Goal: Task Accomplishment & Management: Contribute content

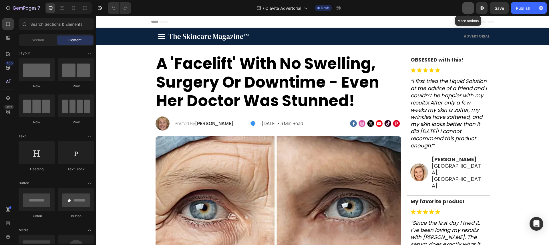
click at [471, 9] on icon "button" at bounding box center [468, 8] width 6 height 6
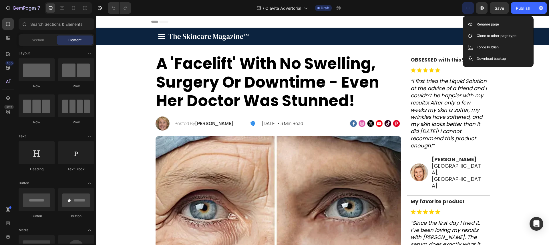
click at [471, 9] on icon "button" at bounding box center [468, 8] width 6 height 6
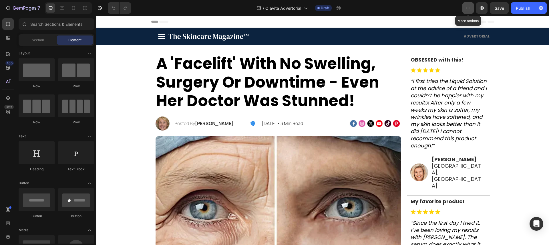
click at [471, 9] on icon "button" at bounding box center [468, 8] width 6 height 6
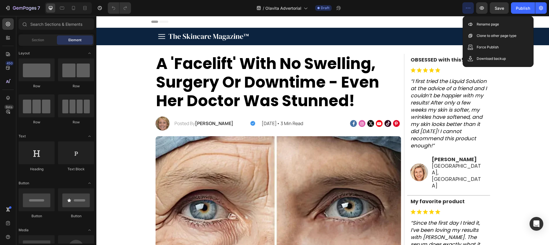
click at [469, 9] on icon "button" at bounding box center [468, 8] width 6 height 6
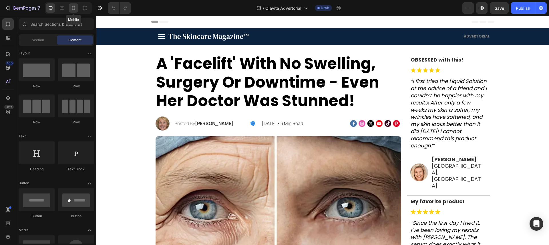
click at [75, 10] on icon at bounding box center [74, 8] width 6 height 6
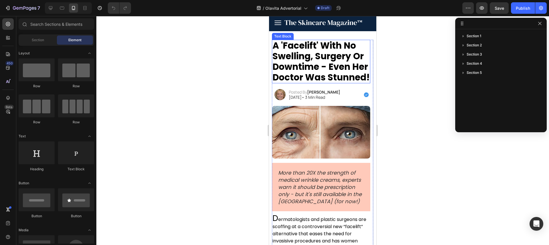
scroll to position [14, 0]
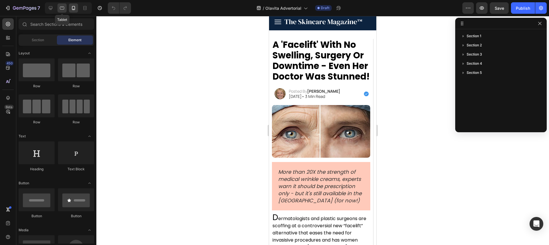
click at [60, 7] on icon at bounding box center [62, 8] width 4 height 3
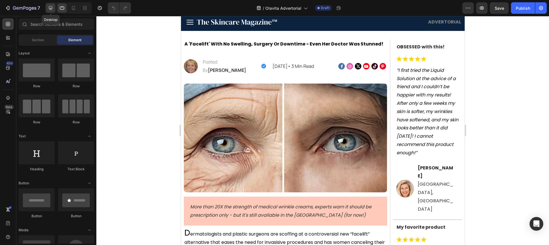
click at [53, 7] on icon at bounding box center [51, 8] width 6 height 6
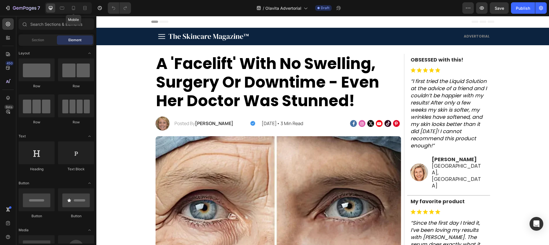
drag, startPoint x: 76, startPoint y: 9, endPoint x: 84, endPoint y: 16, distance: 10.9
click at [76, 9] on icon at bounding box center [74, 8] width 6 height 6
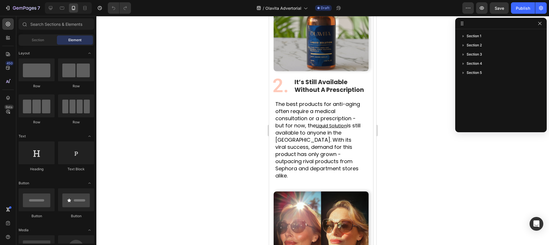
scroll to position [662, 0]
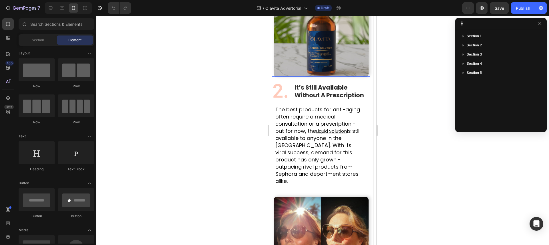
click at [310, 63] on img at bounding box center [321, 29] width 95 height 95
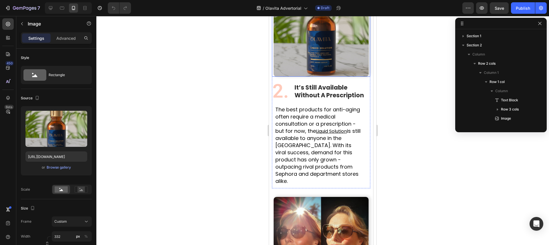
scroll to position [127, 0]
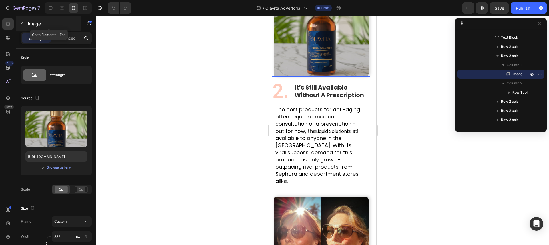
click at [22, 21] on icon "button" at bounding box center [22, 23] width 5 height 5
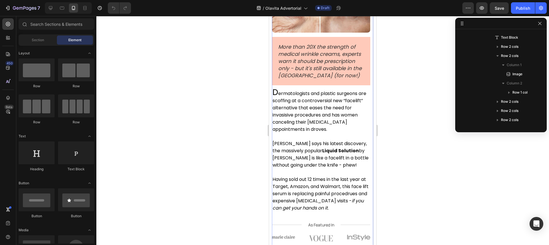
scroll to position [0, 0]
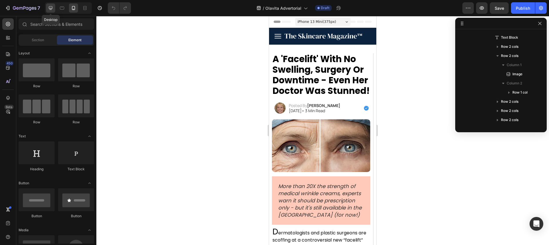
click at [53, 9] on icon at bounding box center [51, 8] width 6 height 6
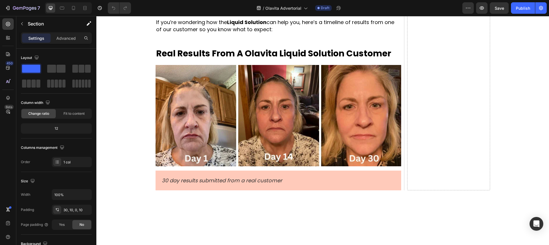
scroll to position [2442, 0]
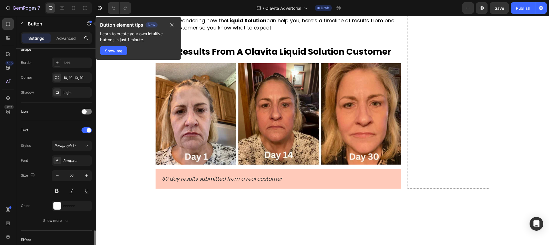
scroll to position [0, 0]
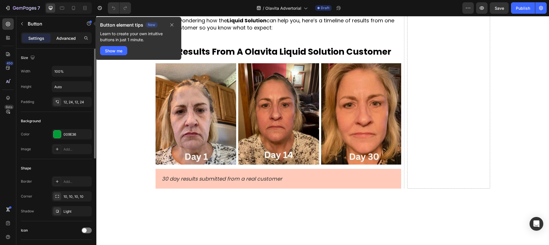
click at [62, 38] on p "Advanced" at bounding box center [65, 38] width 19 height 6
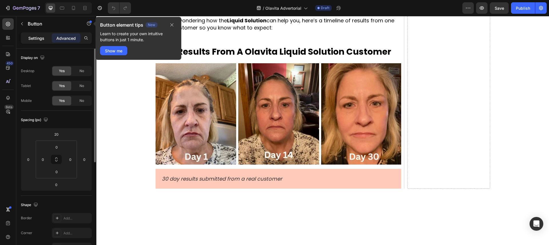
click at [29, 36] on p "Settings" at bounding box center [36, 38] width 16 height 6
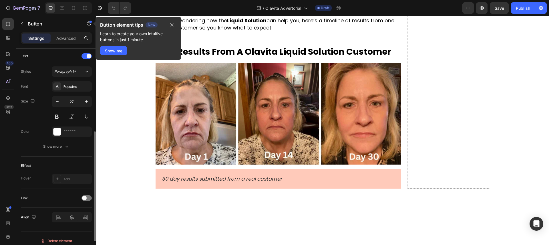
scroll to position [198, 0]
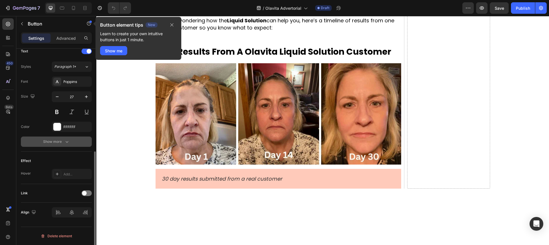
click at [54, 143] on div "Show more" at bounding box center [56, 142] width 27 height 6
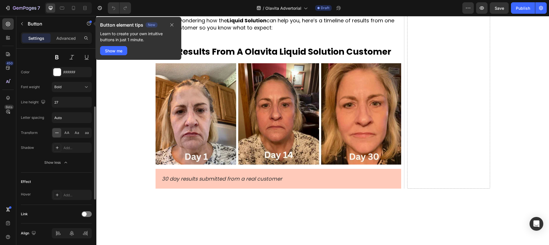
scroll to position [273, 0]
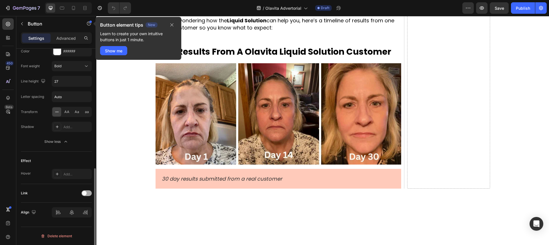
click at [86, 195] on div at bounding box center [87, 193] width 10 height 6
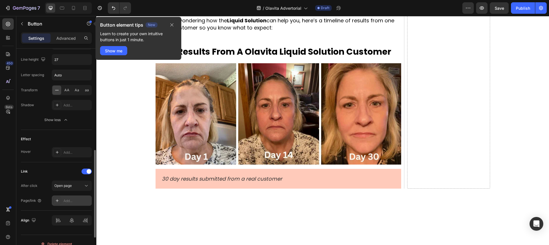
scroll to position [303, 0]
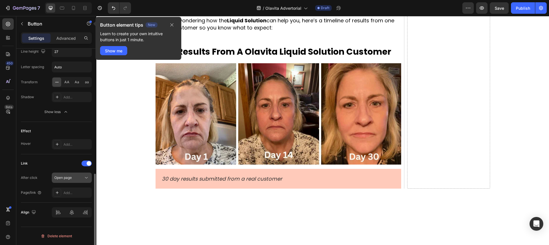
click at [71, 179] on span "Open page" at bounding box center [62, 177] width 17 height 4
click at [47, 177] on div "After click Open page" at bounding box center [56, 178] width 71 height 10
click at [67, 193] on div "Add..." at bounding box center [77, 192] width 27 height 5
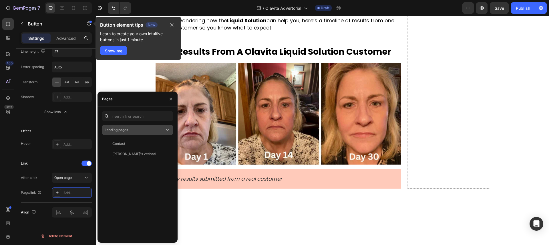
click at [146, 129] on div "Landing pages" at bounding box center [135, 129] width 60 height 5
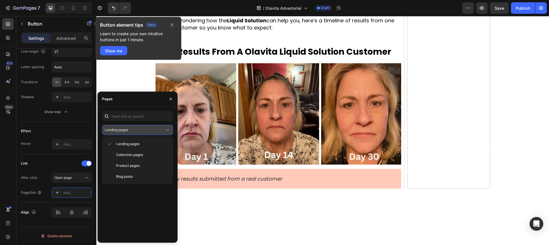
click at [146, 129] on div "Landing pages" at bounding box center [135, 129] width 60 height 5
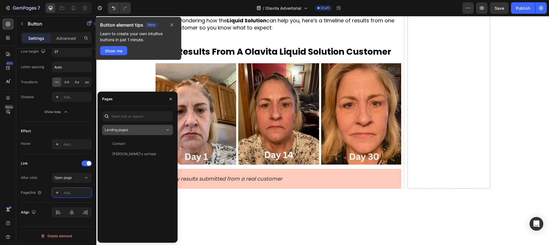
click at [145, 129] on div "Landing pages" at bounding box center [135, 129] width 60 height 5
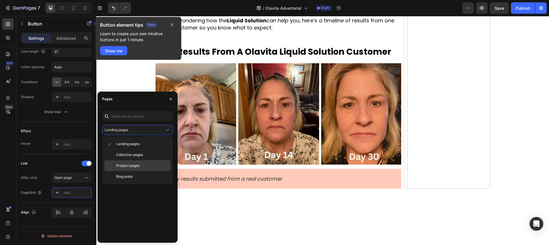
click at [136, 168] on span "Product pages" at bounding box center [127, 165] width 23 height 5
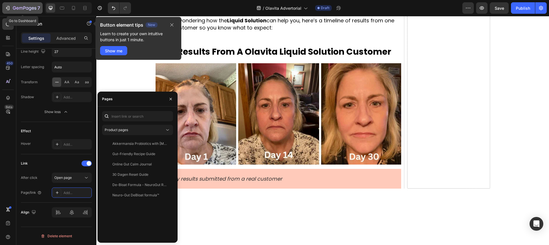
click at [11, 8] on div "7" at bounding box center [22, 8] width 35 height 7
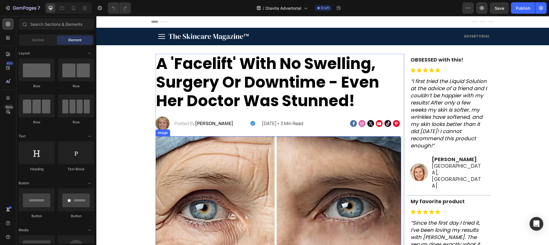
click at [261, 179] on img at bounding box center [279, 201] width 246 height 131
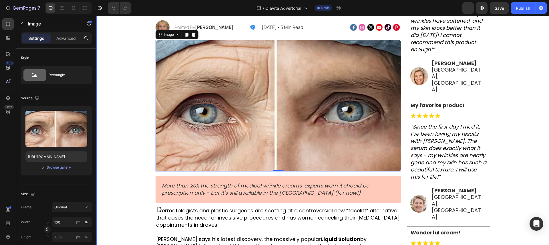
scroll to position [98, 0]
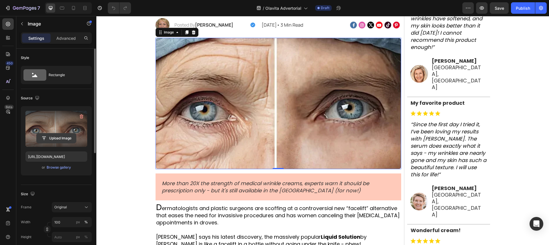
click at [59, 138] on input "file" at bounding box center [56, 138] width 39 height 10
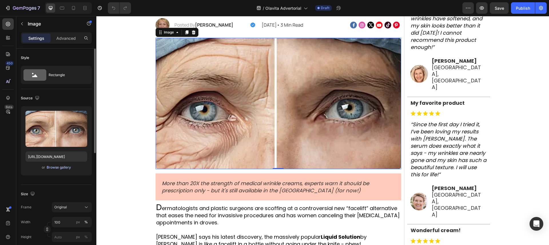
click at [64, 167] on div "Browse gallery" at bounding box center [59, 167] width 24 height 5
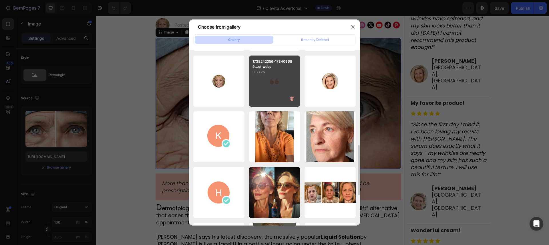
scroll to position [332, 0]
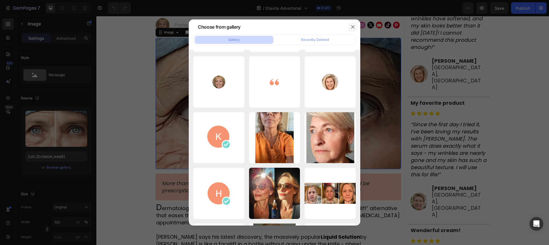
drag, startPoint x: 357, startPoint y: 28, endPoint x: 355, endPoint y: 31, distance: 3.2
click at [357, 28] on button "button" at bounding box center [352, 26] width 9 height 9
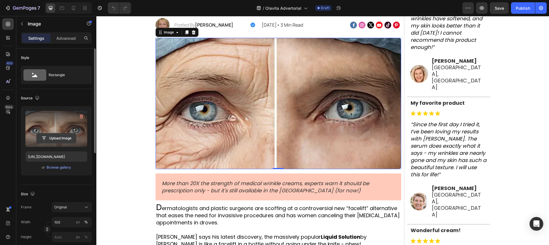
click at [70, 136] on input "file" at bounding box center [56, 138] width 39 height 10
click at [81, 116] on icon "button" at bounding box center [82, 117] width 6 height 6
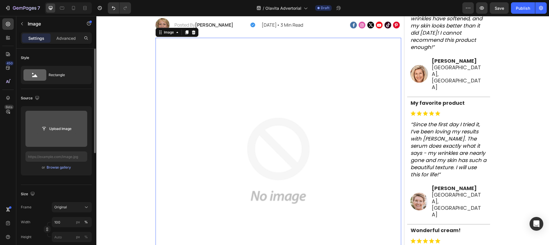
click at [49, 128] on input "file" at bounding box center [56, 129] width 39 height 10
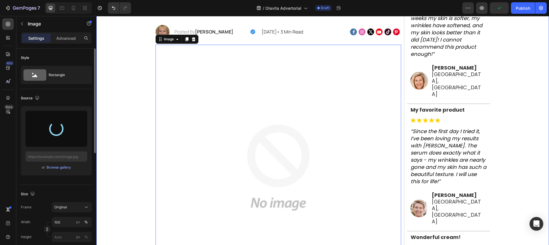
scroll to position [84, 0]
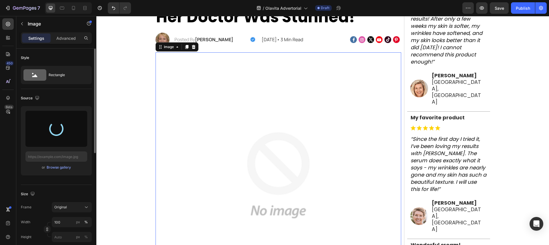
type input "https://cdn.shopify.com/s/files/1/0935/4104/0505/files/gempages_585833384975008…"
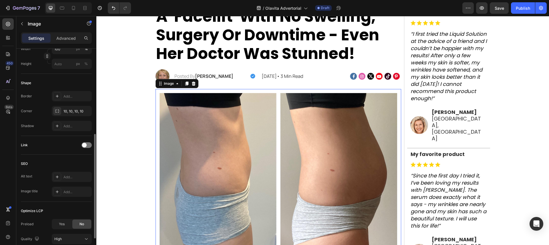
scroll to position [44, 0]
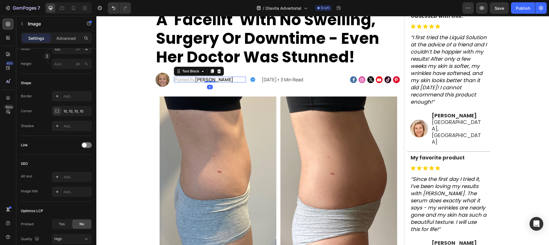
click at [208, 80] on strong "[PERSON_NAME]" at bounding box center [214, 79] width 38 height 6
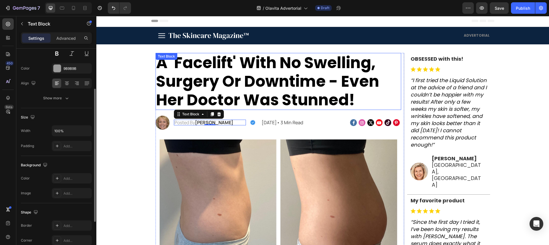
scroll to position [0, 0]
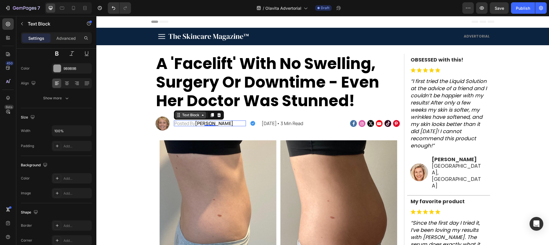
click at [201, 116] on icon at bounding box center [203, 115] width 5 height 5
click at [64, 38] on p "Advanced" at bounding box center [65, 38] width 19 height 6
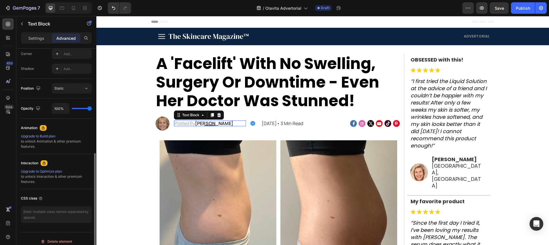
scroll to position [185, 0]
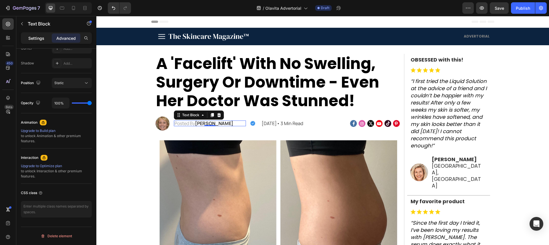
click at [42, 37] on p "Settings" at bounding box center [36, 38] width 16 height 6
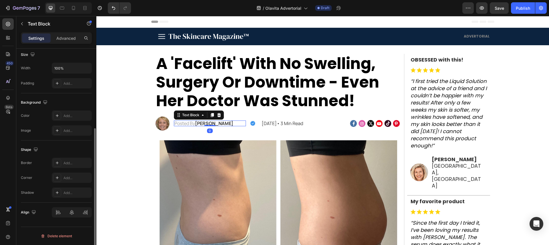
scroll to position [126, 0]
click at [216, 122] on strong "Linda William" at bounding box center [214, 123] width 38 height 6
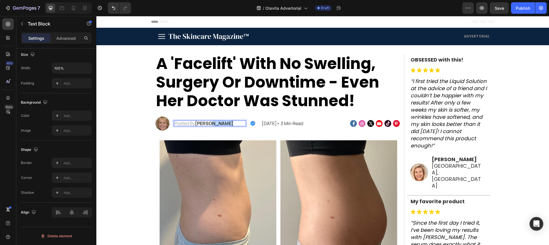
click at [216, 122] on strong "Linda William" at bounding box center [214, 123] width 38 height 6
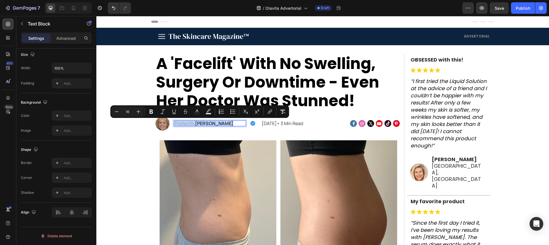
click at [217, 122] on strong "Linda William" at bounding box center [214, 123] width 38 height 6
drag, startPoint x: 220, startPoint y: 124, endPoint x: 197, endPoint y: 126, distance: 23.0
click at [197, 126] on p "Posted By Linda William" at bounding box center [210, 123] width 71 height 5
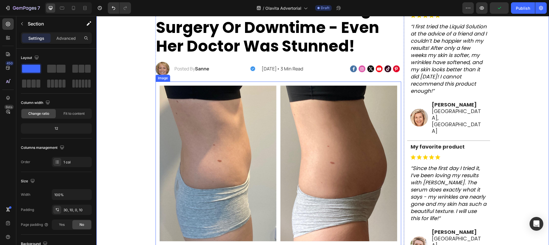
scroll to position [57, 0]
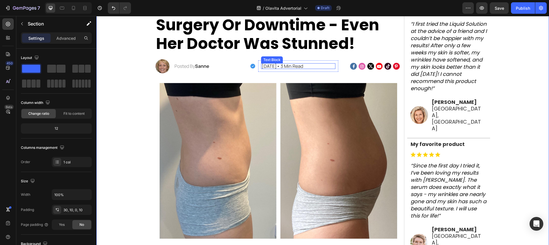
click at [295, 67] on p "[DATE]• 3 Min Read" at bounding box center [298, 66] width 73 height 5
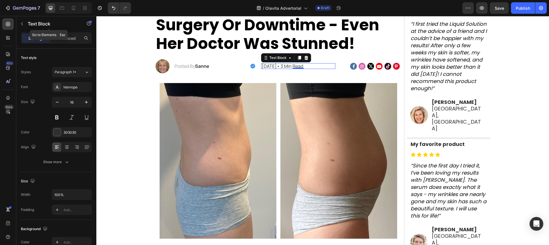
click at [24, 23] on icon "button" at bounding box center [22, 23] width 5 height 5
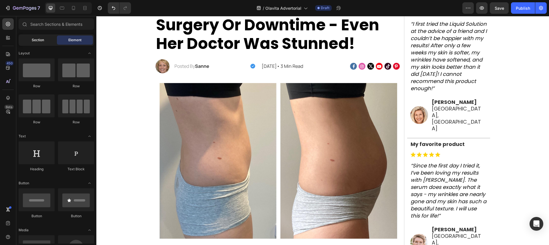
click at [40, 39] on span "Section" at bounding box center [38, 39] width 12 height 5
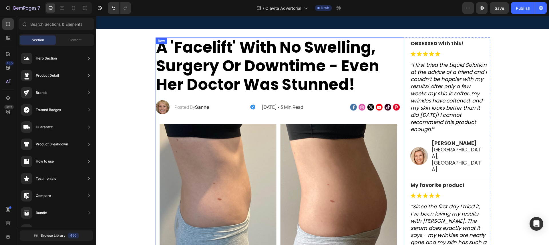
scroll to position [0, 0]
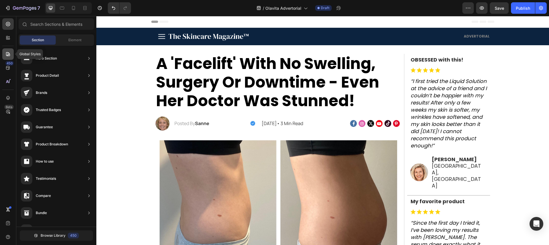
click at [7, 54] on icon at bounding box center [8, 54] width 6 height 6
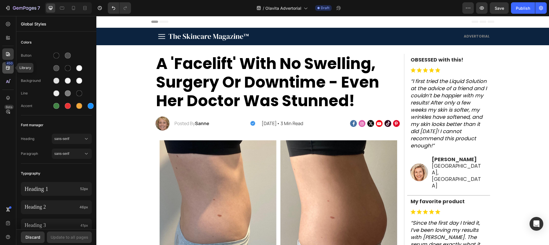
click at [7, 62] on div "450" at bounding box center [9, 63] width 8 height 5
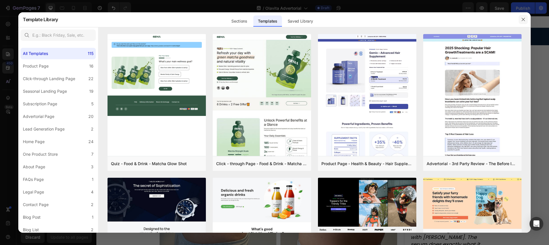
click at [523, 17] on icon "button" at bounding box center [523, 19] width 5 height 5
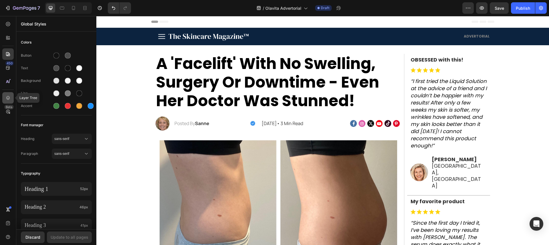
click at [7, 99] on icon at bounding box center [8, 98] width 6 height 6
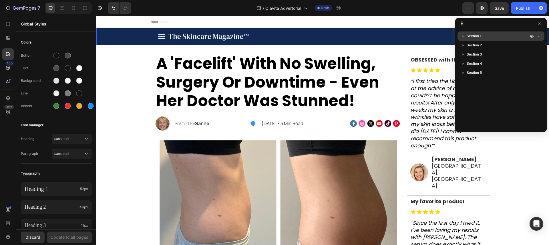
click at [463, 35] on icon "button" at bounding box center [464, 36] width 6 height 6
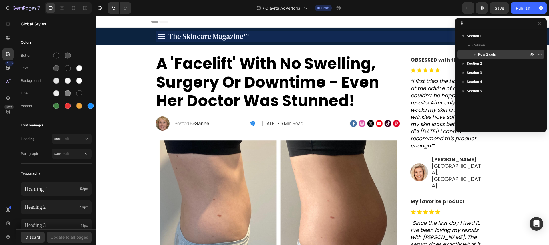
click at [476, 55] on icon "button" at bounding box center [475, 54] width 6 height 6
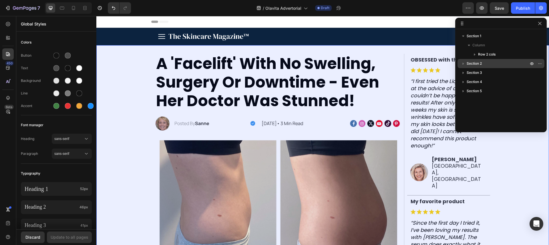
click at [461, 64] on icon "button" at bounding box center [464, 64] width 6 height 6
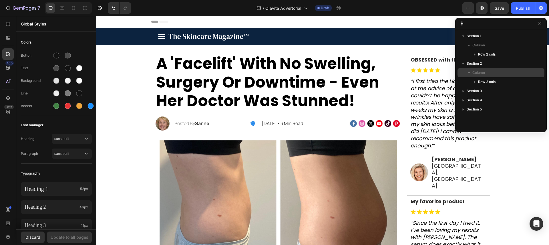
click at [469, 71] on icon "button" at bounding box center [469, 73] width 6 height 6
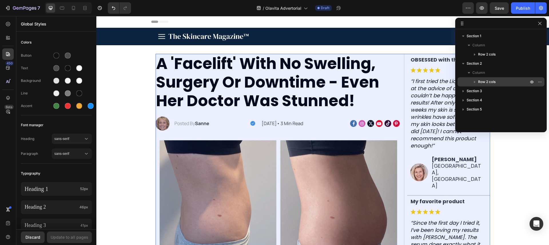
click at [473, 81] on icon "button" at bounding box center [475, 82] width 6 height 6
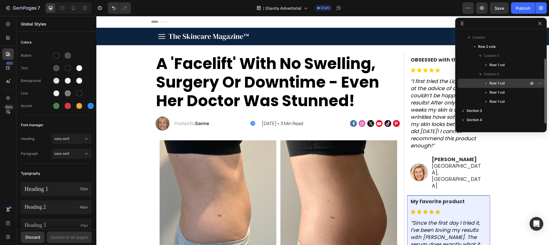
scroll to position [37, 0]
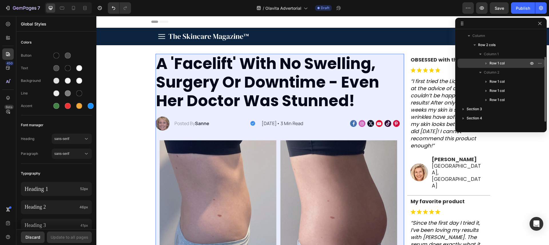
click at [487, 64] on icon "button" at bounding box center [486, 63] width 6 height 6
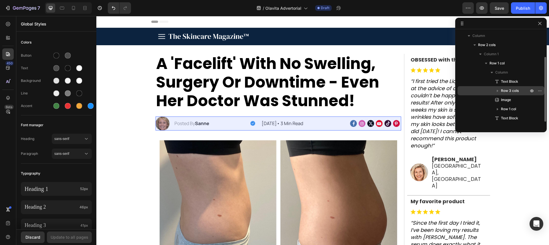
click at [496, 91] on icon "button" at bounding box center [498, 91] width 6 height 6
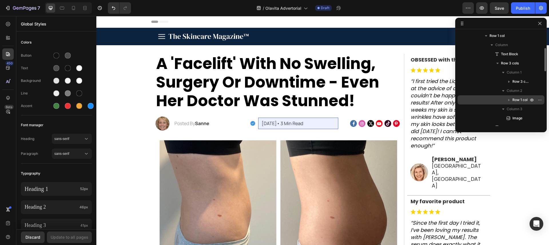
scroll to position [65, 0]
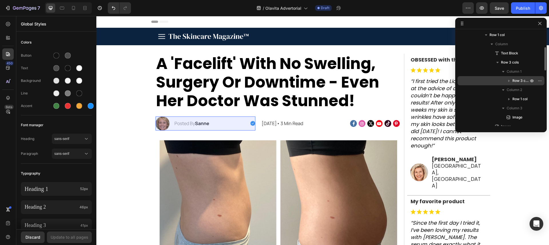
click at [508, 80] on icon "button" at bounding box center [509, 81] width 6 height 6
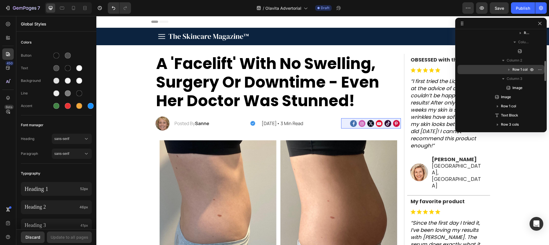
scroll to position [151, 0]
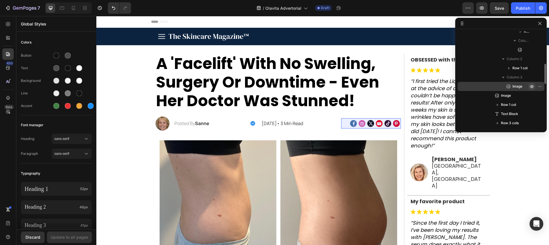
click at [533, 86] on icon "button" at bounding box center [532, 86] width 5 height 5
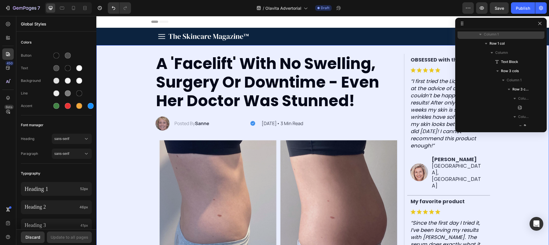
scroll to position [0, 0]
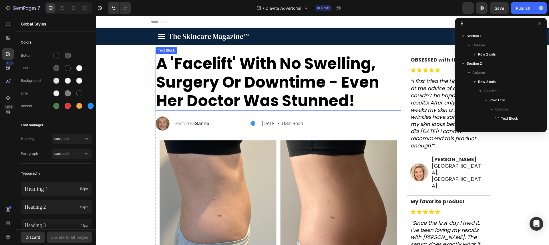
click at [382, 101] on p "A 'Facelift' With No Swelling, Surgery Or Downtime - Even Her Doctor Was Stunne…" at bounding box center [278, 82] width 245 height 56
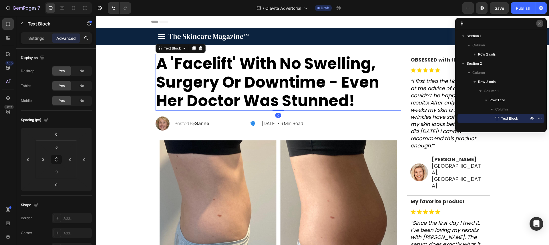
click at [538, 25] on icon "button" at bounding box center [540, 23] width 5 height 5
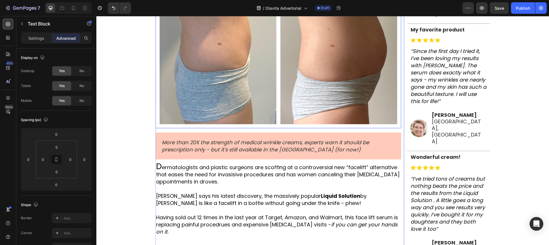
scroll to position [175, 0]
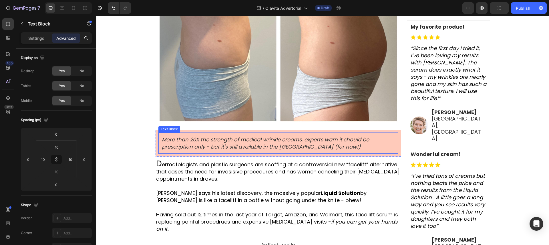
click at [262, 146] on p "More than 20X the strength of medical wrinkle creams, experts warn it should be…" at bounding box center [278, 143] width 233 height 14
click at [201, 154] on div "More than 20X the strength of medical wrinkle creams, experts warn it should be…" at bounding box center [279, 143] width 246 height 27
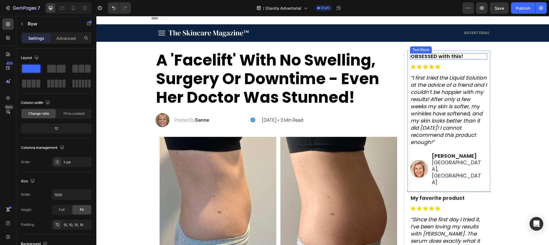
scroll to position [2, 0]
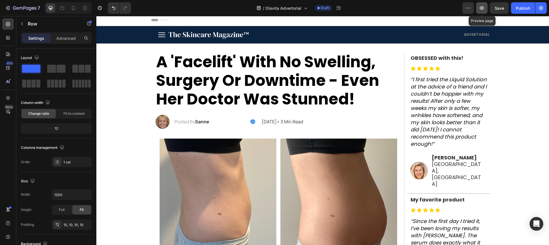
click at [484, 6] on icon "button" at bounding box center [482, 8] width 6 height 6
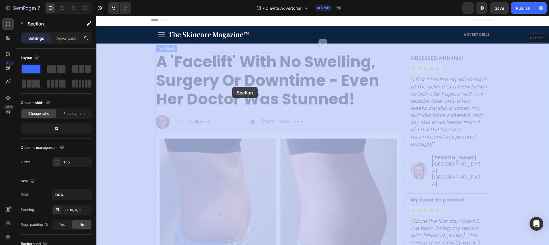
drag, startPoint x: 146, startPoint y: 57, endPoint x: 231, endPoint y: 86, distance: 90.6
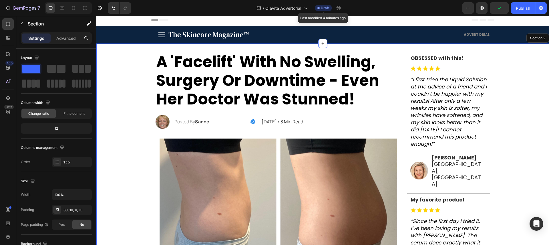
click at [321, 7] on span "Draft" at bounding box center [325, 7] width 9 height 5
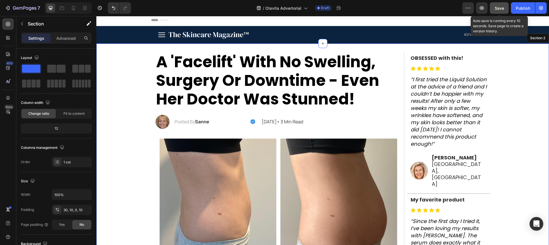
click at [502, 8] on span "Save" at bounding box center [499, 8] width 9 height 5
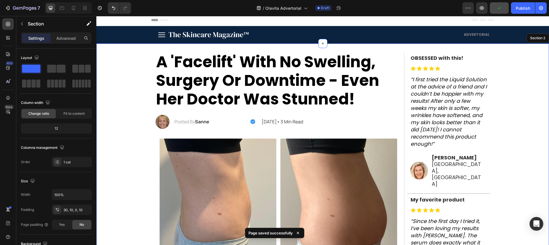
click at [547, 6] on div "7 / Olavita Advertorial Draft Preview Publish" at bounding box center [274, 8] width 549 height 16
click at [546, 7] on button "button" at bounding box center [541, 7] width 11 height 11
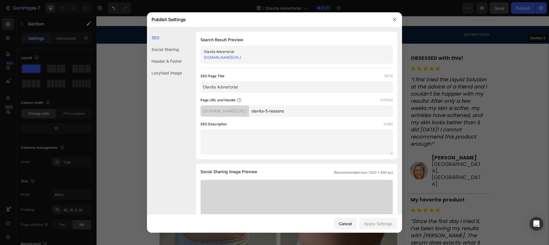
click at [241, 56] on link "[DOMAIN_NAME][URL]" at bounding box center [222, 57] width 37 height 4
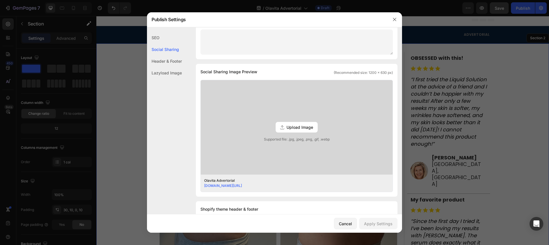
scroll to position [0, 0]
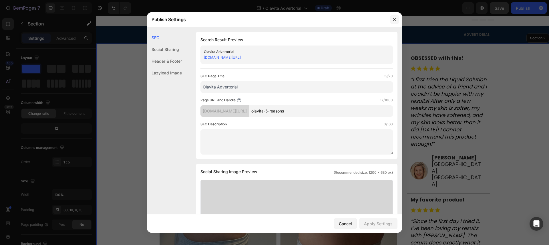
click at [394, 20] on icon "button" at bounding box center [394, 19] width 3 height 3
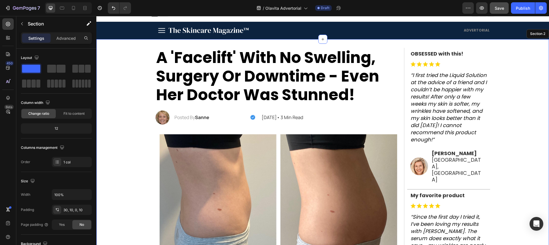
scroll to position [14, 0]
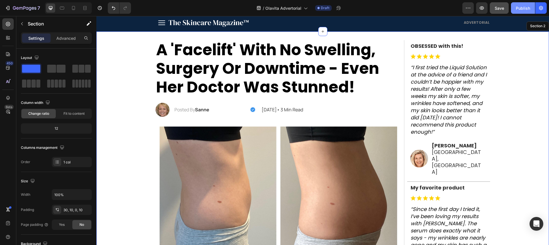
click at [516, 5] on button "Publish" at bounding box center [523, 7] width 24 height 11
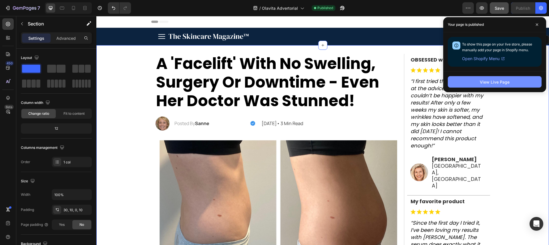
click at [495, 80] on div "View Live Page" at bounding box center [495, 82] width 30 height 6
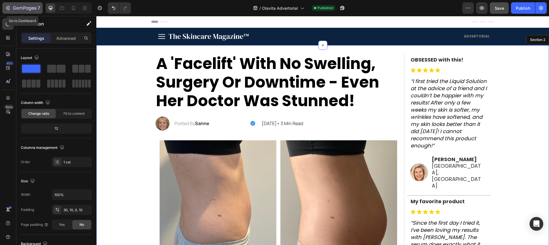
click at [16, 9] on icon "button" at bounding box center [17, 8] width 3 height 3
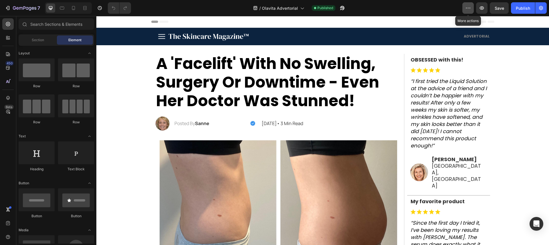
click at [470, 11] on button "button" at bounding box center [468, 7] width 11 height 11
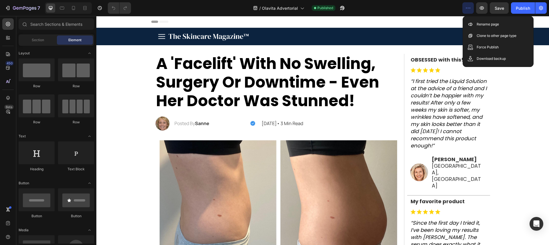
click at [470, 11] on button "button" at bounding box center [468, 7] width 11 height 11
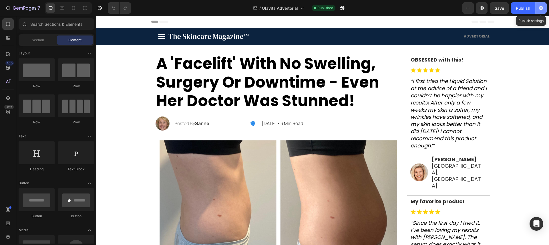
click at [538, 9] on icon "button" at bounding box center [541, 8] width 6 height 6
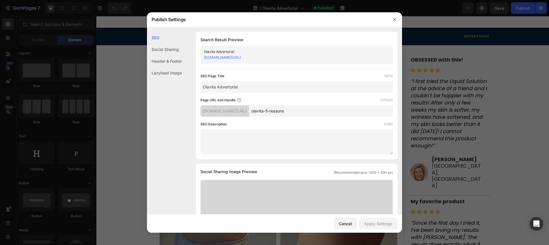
drag, startPoint x: 296, startPoint y: 59, endPoint x: 204, endPoint y: 55, distance: 92.2
click at [204, 55] on div "[DOMAIN_NAME][URL]" at bounding box center [292, 58] width 176 height 6
copy link "mhn6di-2g.myshopify.com/pages/olavita-5-reasons"
drag, startPoint x: 251, startPoint y: 71, endPoint x: 256, endPoint y: 69, distance: 4.6
click at [251, 71] on div "Search Result Preview Olavita Advertorial mhn6di-2g.myshopify.com/pages/olavita…" at bounding box center [297, 95] width 202 height 127
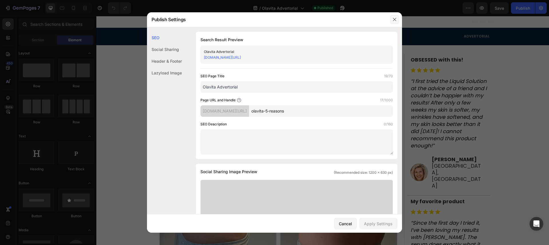
click at [395, 20] on icon "button" at bounding box center [395, 19] width 5 height 5
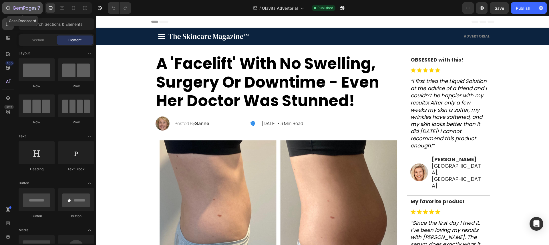
click at [5, 7] on icon "button" at bounding box center [8, 8] width 6 height 6
click at [275, 76] on p "A 'Facelift' With No Swelling, Surgery Or Downtime - Even Her Doctor Was Stunne…" at bounding box center [278, 82] width 245 height 56
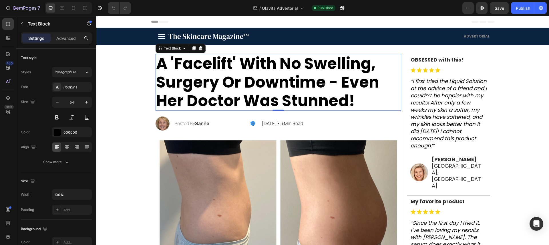
click at [161, 63] on p "A 'Facelift' With No Swelling, Surgery Or Downtime - Even Her Doctor Was Stunne…" at bounding box center [278, 82] width 245 height 56
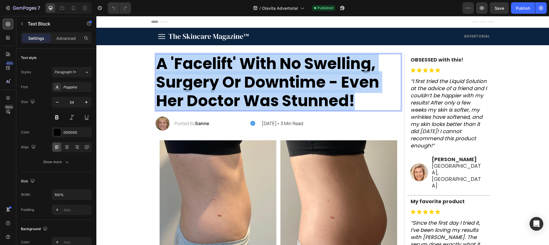
click at [161, 63] on p "A 'Facelift' With No Swelling, Surgery Or Downtime - Even Her Doctor Was Stunne…" at bounding box center [278, 82] width 245 height 56
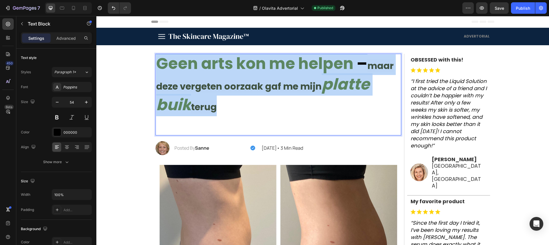
drag, startPoint x: 251, startPoint y: 110, endPoint x: 158, endPoint y: 66, distance: 101.9
click at [158, 66] on p "Geen arts kon me helpen – maar deze vergeten oorzaak gaf me mijn platte buik te…" at bounding box center [278, 94] width 245 height 80
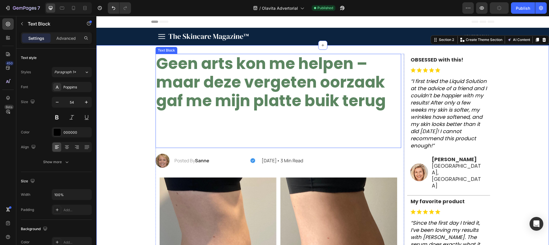
click at [198, 96] on strong "Geen arts kon me helpen – maar deze vergeten oorzaak gaf me mijn platte buik te…" at bounding box center [271, 82] width 230 height 59
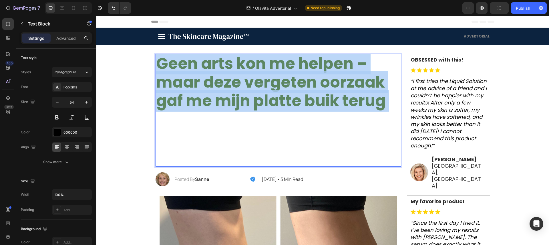
click at [198, 96] on strong "Geen arts kon me helpen – maar deze vergeten oorzaak gaf me mijn platte buik te…" at bounding box center [271, 82] width 230 height 59
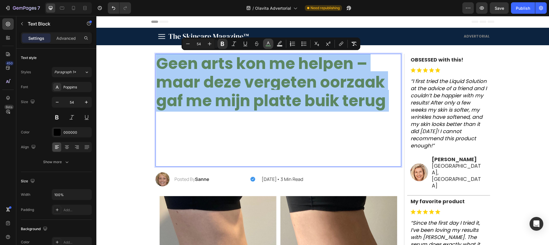
click at [268, 43] on icon "Editor contextual toolbar" at bounding box center [268, 44] width 6 height 6
type input "5C8661"
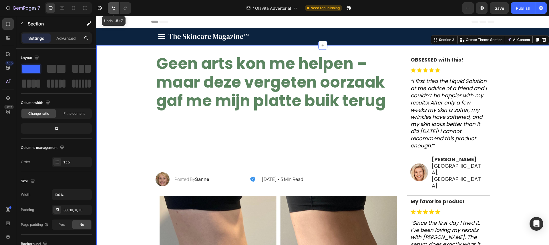
click at [108, 6] on button "Undo/Redo" at bounding box center [113, 7] width 11 height 11
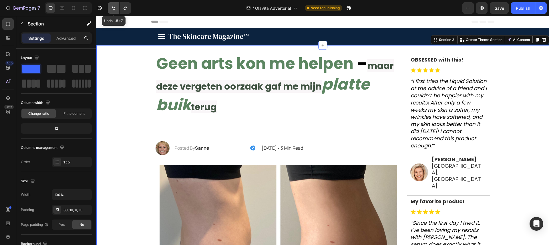
click at [108, 6] on button "Undo/Redo" at bounding box center [113, 7] width 11 height 11
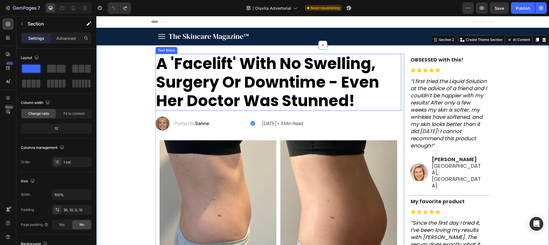
click at [200, 77] on p "A 'Facelift' With No Swelling, Surgery Or Downtime - Even Her Doctor Was Stunne…" at bounding box center [278, 82] width 245 height 56
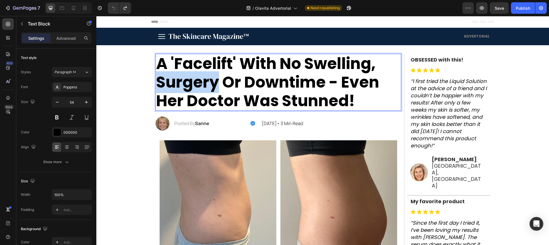
click at [200, 77] on p "A 'Facelift' With No Swelling, Surgery Or Downtime - Even Her Doctor Was Stunne…" at bounding box center [278, 82] width 245 height 56
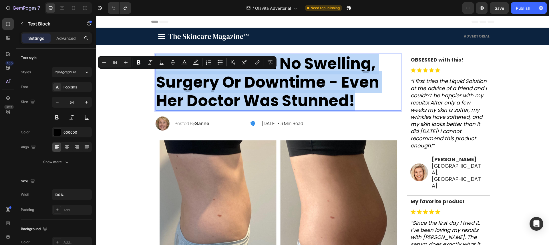
click at [200, 77] on p "A 'Facelift' With No Swelling, Surgery Or Downtime - Even Her Doctor Was Stunne…" at bounding box center [278, 82] width 245 height 56
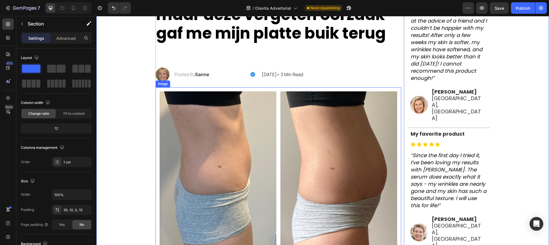
scroll to position [89, 0]
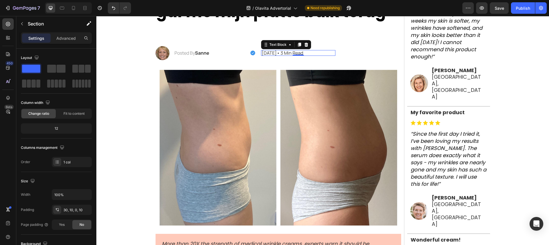
click at [316, 53] on p "[DATE]• 3 Min Read" at bounding box center [298, 53] width 73 height 5
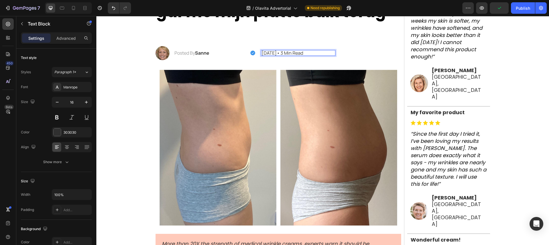
click at [282, 51] on p "[DATE]• 3 Min Read" at bounding box center [298, 53] width 73 height 5
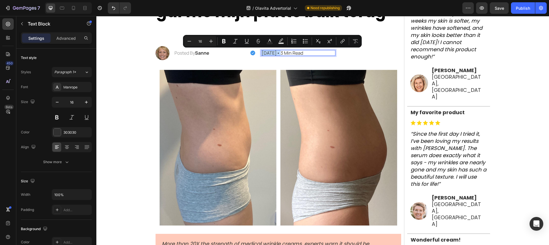
click at [282, 51] on p "[DATE]• 3 Min Read" at bounding box center [298, 53] width 73 height 5
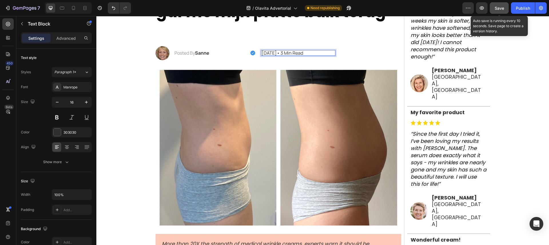
click at [502, 13] on button "Save" at bounding box center [499, 7] width 19 height 11
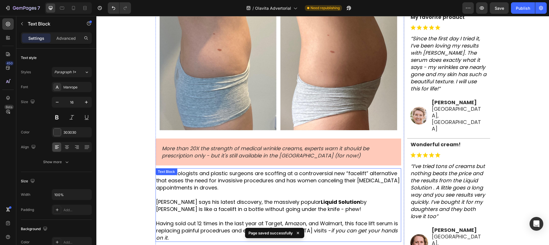
scroll to position [0, 0]
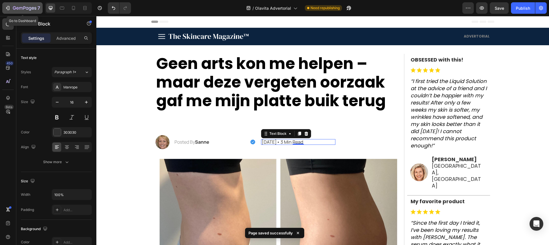
click at [7, 6] on icon "button" at bounding box center [8, 8] width 6 height 6
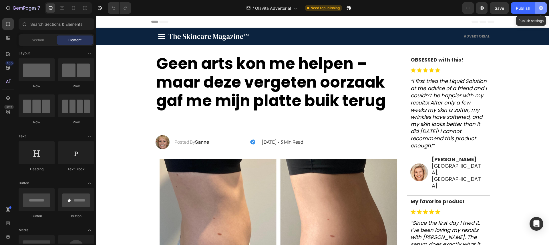
click at [537, 6] on button "button" at bounding box center [541, 7] width 11 height 11
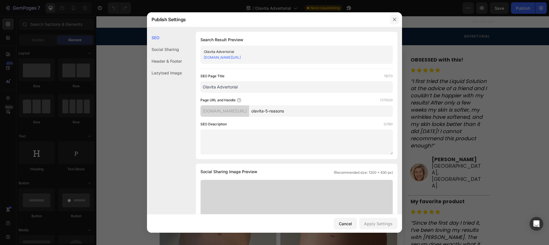
click at [395, 21] on icon "button" at bounding box center [395, 19] width 5 height 5
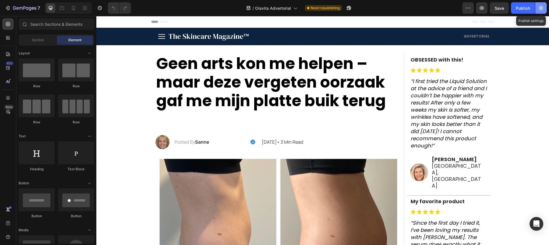
click at [537, 11] on button "button" at bounding box center [541, 7] width 11 height 11
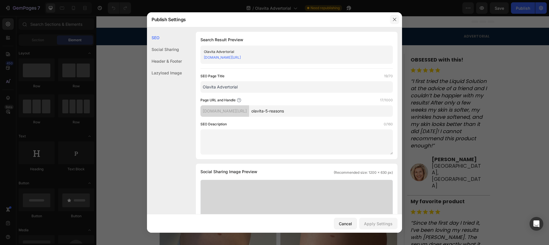
drag, startPoint x: 395, startPoint y: 17, endPoint x: 299, endPoint y: 1, distance: 97.5
click at [395, 17] on button "button" at bounding box center [394, 19] width 9 height 9
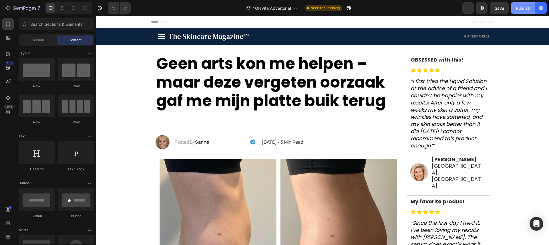
click at [528, 13] on button "Publish" at bounding box center [523, 7] width 24 height 11
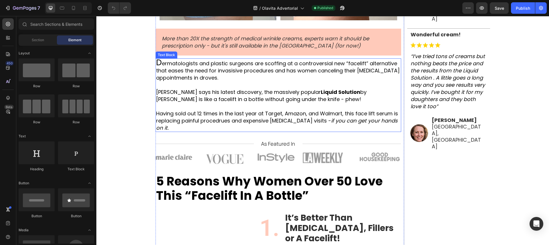
scroll to position [294, 0]
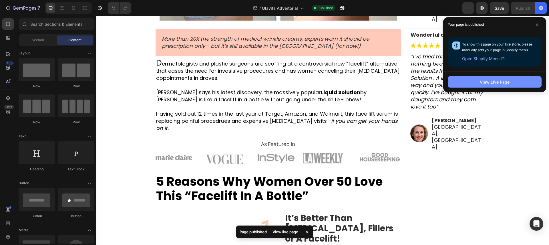
click at [500, 82] on div "View Live Page" at bounding box center [495, 82] width 30 height 6
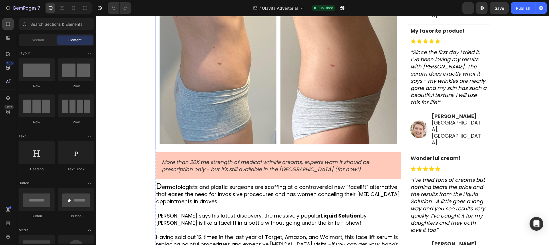
scroll to position [239, 0]
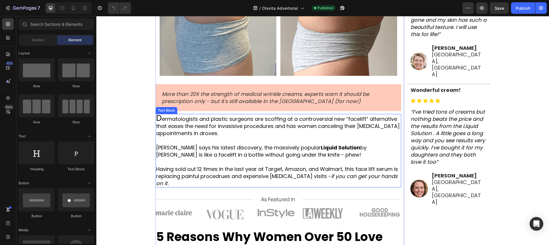
click at [227, 128] on p "D ermatologists and plastic surgeons are scoffing at a controversial new “facel…" at bounding box center [278, 125] width 245 height 22
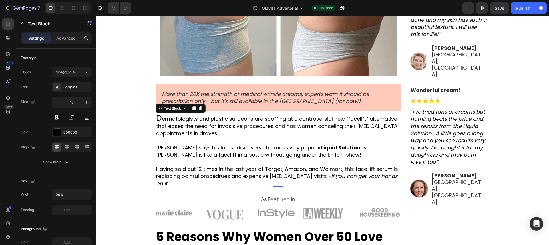
click at [158, 118] on span "D" at bounding box center [159, 117] width 6 height 11
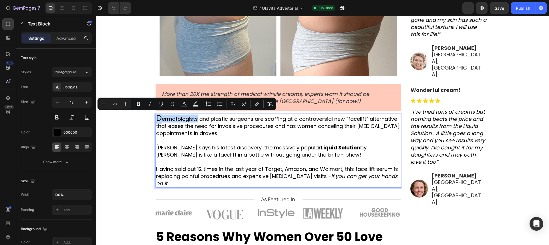
click at [158, 118] on span "D" at bounding box center [159, 117] width 6 height 11
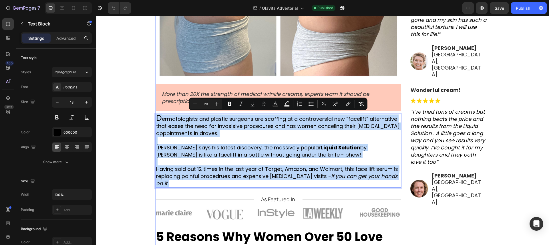
drag, startPoint x: 158, startPoint y: 118, endPoint x: 348, endPoint y: 192, distance: 204.8
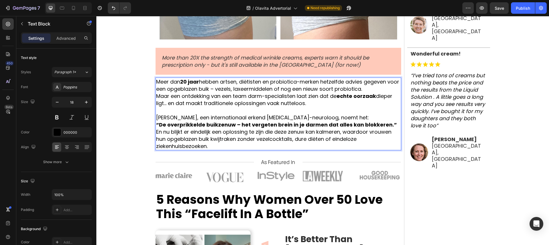
scroll to position [275, 0]
click at [272, 139] on p "En nu blijkt er eindelijk een oplossing te zijn die deze zenuw kan kalmeren, wa…" at bounding box center [278, 138] width 245 height 21
click at [259, 139] on p "En nu blijkt er eindelijk een oplossing te zijn die deze zenuw kan kalmeren, wa…" at bounding box center [278, 138] width 245 height 21
click at [257, 140] on p "En nu blijkt er eindelijk een oplossing te zijn die deze zenuw kan kalmeren, wa…" at bounding box center [278, 138] width 245 height 21
click at [294, 140] on p "En nu blijkt er eindelijk een oplossing te zijn die deze zenuw kan kalmeren, wa…" at bounding box center [278, 138] width 245 height 21
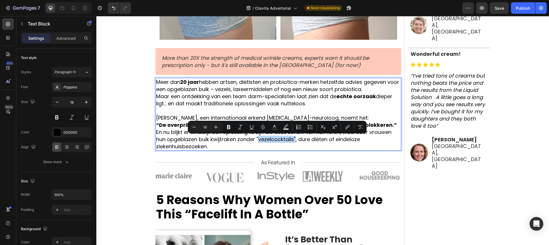
drag, startPoint x: 259, startPoint y: 139, endPoint x: 296, endPoint y: 141, distance: 37.2
click at [296, 141] on p "En nu blijkt er eindelijk een oplossing te zijn die deze zenuw kan kalmeren, wa…" at bounding box center [278, 138] width 245 height 21
click at [243, 127] on icon "Editor contextual toolbar" at bounding box center [240, 127] width 6 height 6
click at [306, 144] on p "En nu blijkt er eindelijk een oplossing te zijn die deze zenuw kan kalmeren, wa…" at bounding box center [278, 138] width 245 height 21
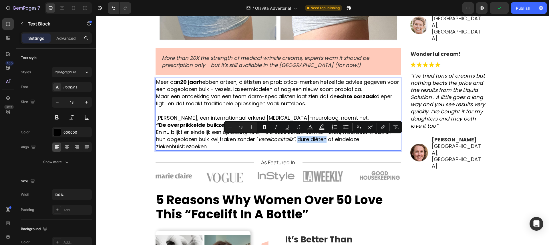
drag, startPoint x: 299, startPoint y: 140, endPoint x: 328, endPoint y: 141, distance: 29.2
click at [328, 141] on p "En nu blijkt er eindelijk een oplossing te zijn die deze zenuw kan kalmeren, wa…" at bounding box center [278, 138] width 245 height 21
click at [280, 124] on button "Italic" at bounding box center [276, 127] width 10 height 10
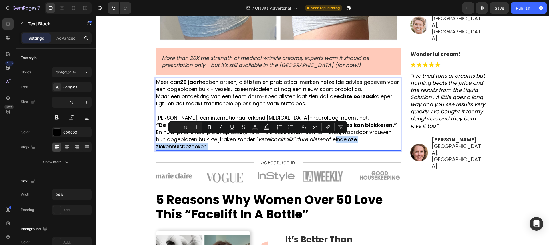
drag, startPoint x: 336, startPoint y: 141, endPoint x: 215, endPoint y: 138, distance: 121.3
click at [206, 148] on p "En nu blijkt er eindelijk een oplossing te zijn die deze zenuw kan kalmeren, wa…" at bounding box center [278, 138] width 245 height 21
drag, startPoint x: 221, startPoint y: 128, endPoint x: 221, endPoint y: 131, distance: 2.9
click at [221, 128] on icon "Editor contextual toolbar" at bounding box center [221, 127] width 6 height 6
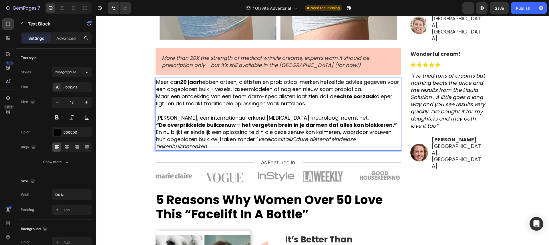
click at [231, 143] on p "En nu blijkt er eindelijk een oplossing te zijn die deze zenuw kan kalmeren, wa…" at bounding box center [278, 138] width 245 height 21
click at [179, 133] on p "En nu blijkt er eindelijk een oplossing te zijn die deze zenuw kan kalmeren, wa…" at bounding box center [278, 138] width 245 height 21
click at [156, 132] on p "En nu blijkt er eindelijk een oplossing te zijn die deze zenuw kan kalmeren, wa…" at bounding box center [278, 138] width 245 height 21
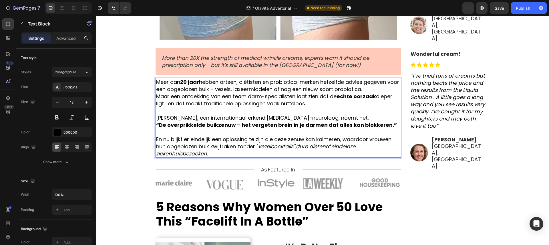
click at [226, 88] on p "Meer dan 20 jaar hebben artsen, diëtisten en probiotica-merken hetzelfde advies…" at bounding box center [278, 92] width 245 height 29
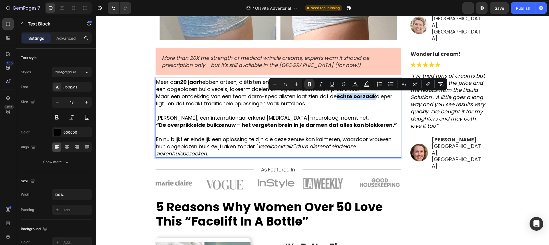
drag, startPoint x: 340, startPoint y: 97, endPoint x: 373, endPoint y: 101, distance: 34.0
click at [377, 100] on p "Meer dan 20 jaar hebben artsen, diëtisten en probiotica-merken hetzelfde advies…" at bounding box center [278, 92] width 245 height 29
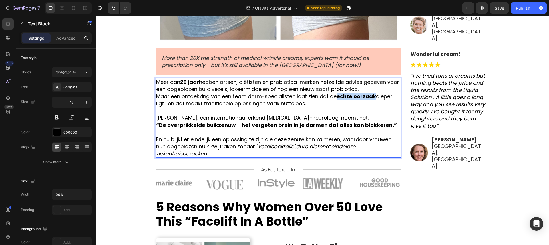
click at [351, 105] on p "Meer dan 20 jaar hebben artsen, diëtisten en probiotica-merken hetzelfde advies…" at bounding box center [278, 92] width 245 height 29
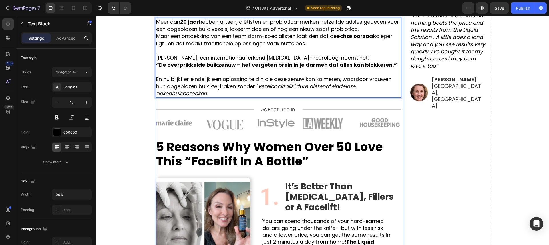
scroll to position [338, 0]
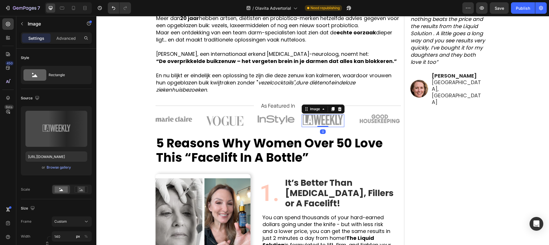
click at [319, 117] on img at bounding box center [323, 120] width 40 height 12
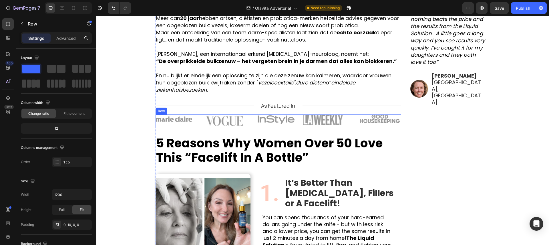
click at [277, 115] on img at bounding box center [276, 119] width 37 height 9
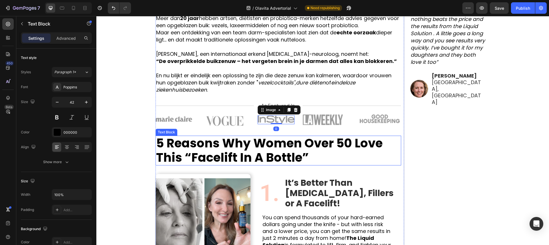
click at [272, 150] on p "5 Reasons Why Women Over 50 Love This “Facelift In A Bottle”" at bounding box center [278, 150] width 245 height 29
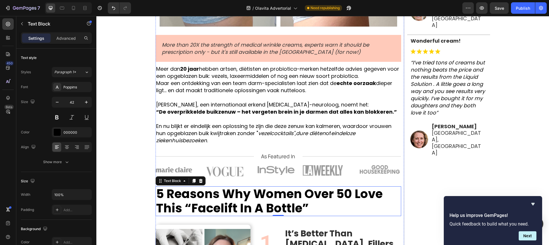
scroll to position [289, 0]
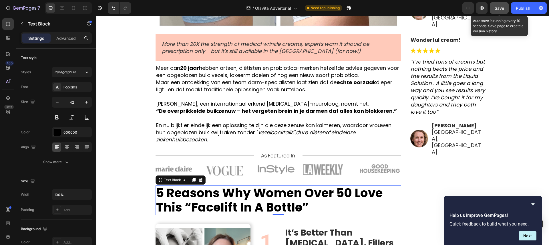
click at [491, 9] on button "Save" at bounding box center [499, 7] width 19 height 11
